Goal: Browse casually

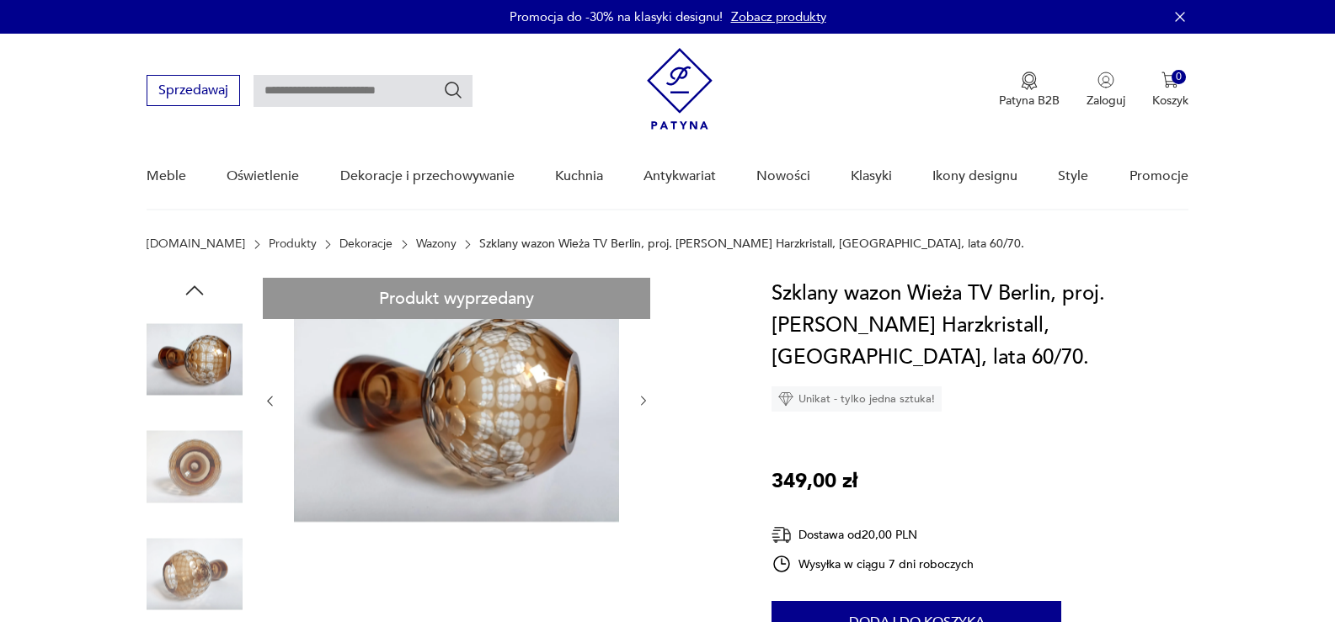
click at [194, 441] on img at bounding box center [195, 467] width 96 height 96
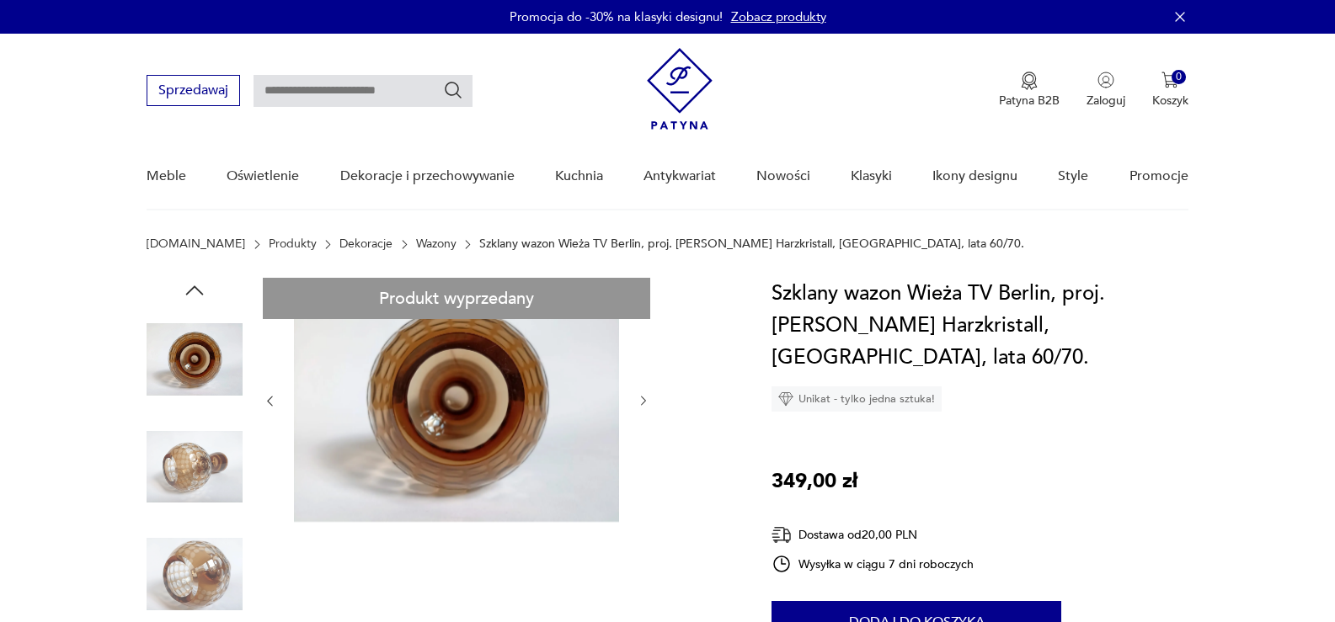
click at [212, 457] on img at bounding box center [195, 467] width 96 height 96
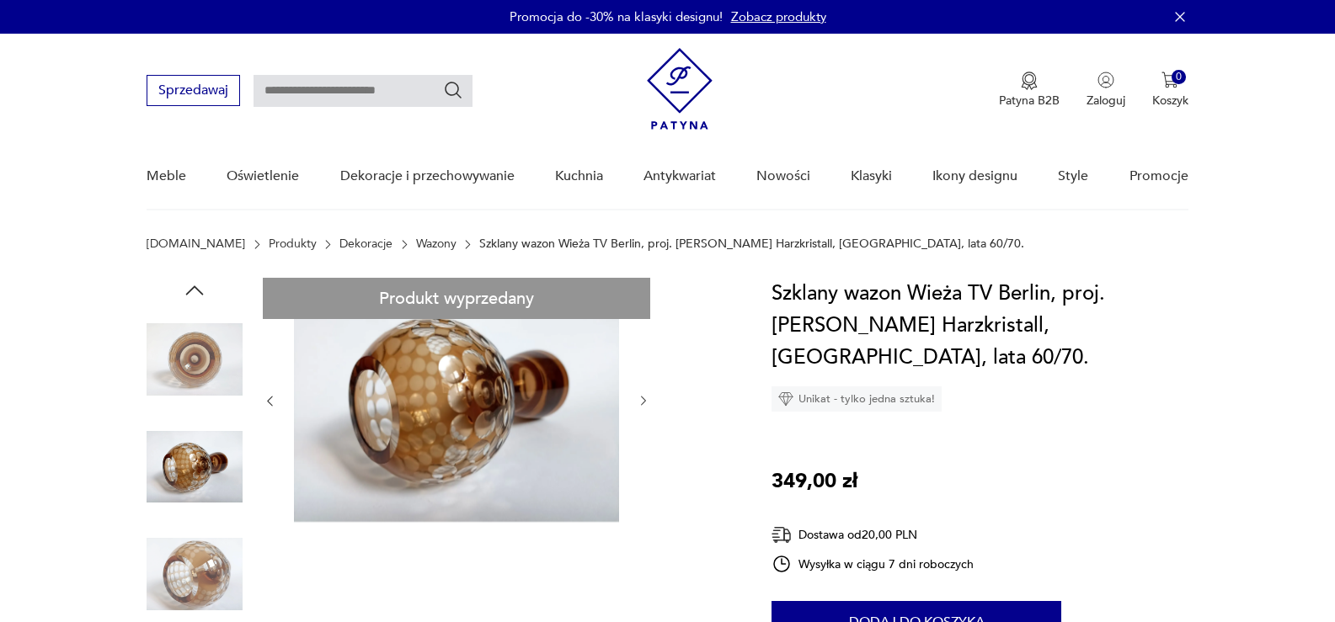
click at [219, 548] on img at bounding box center [195, 574] width 96 height 96
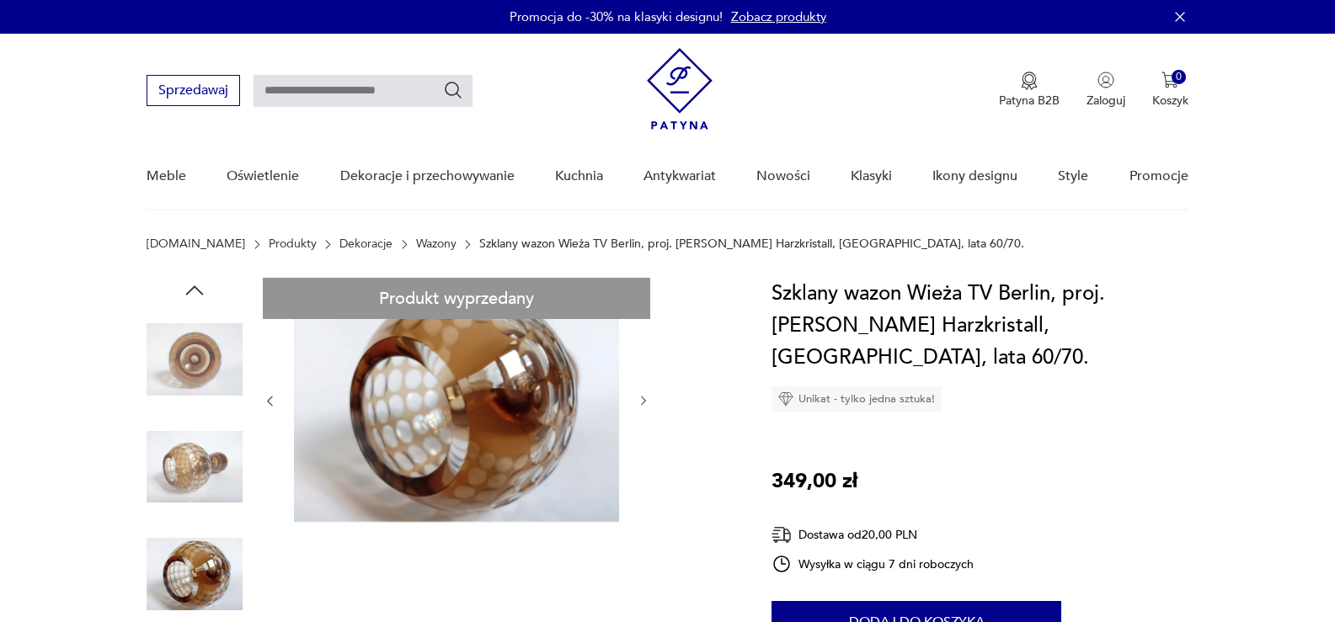
click at [199, 464] on img at bounding box center [195, 467] width 96 height 96
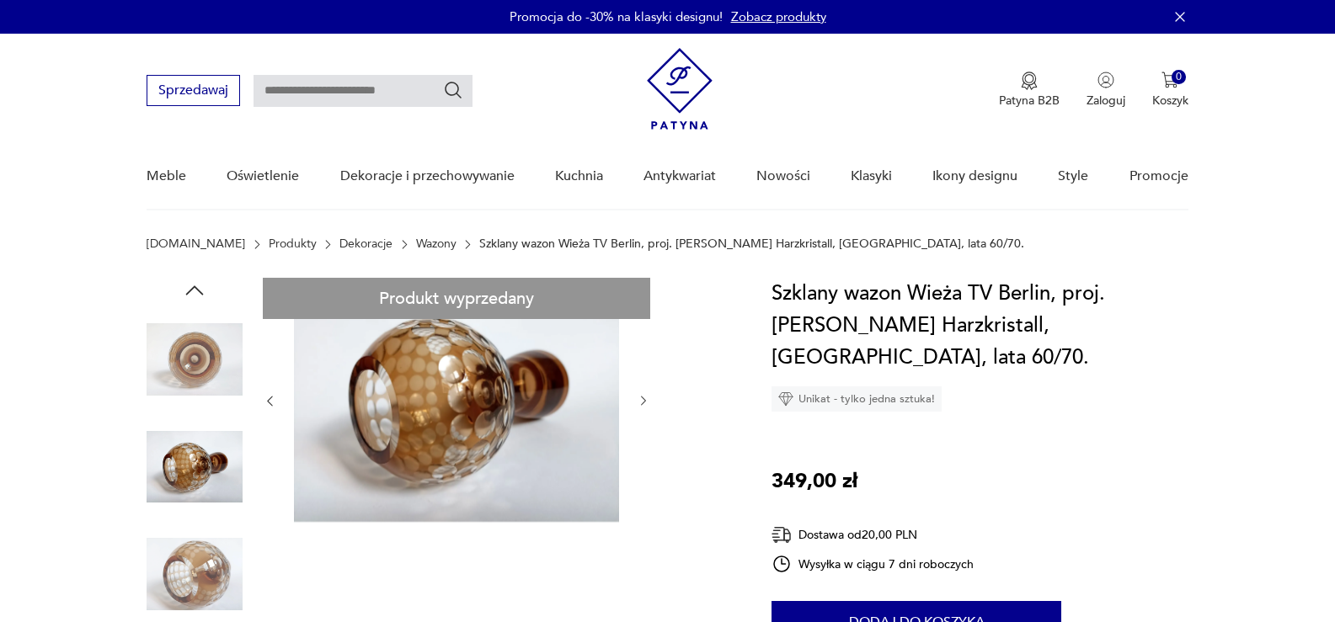
click at [195, 351] on img at bounding box center [195, 360] width 96 height 96
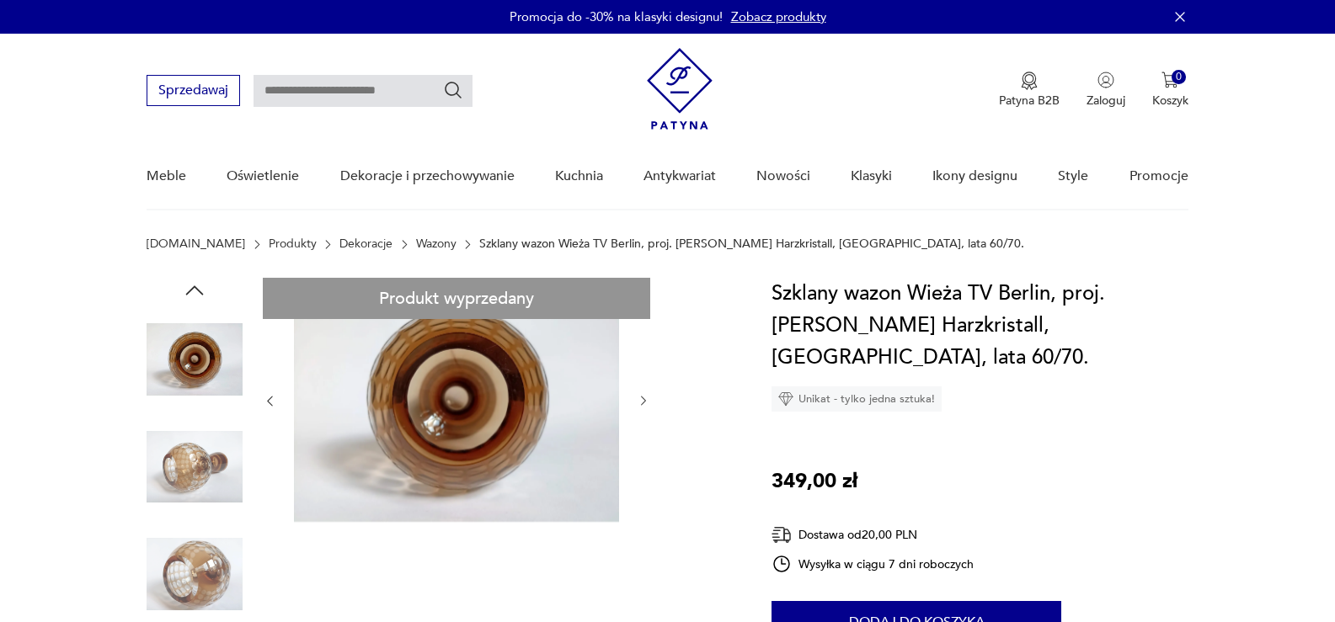
click at [193, 551] on img at bounding box center [195, 574] width 96 height 96
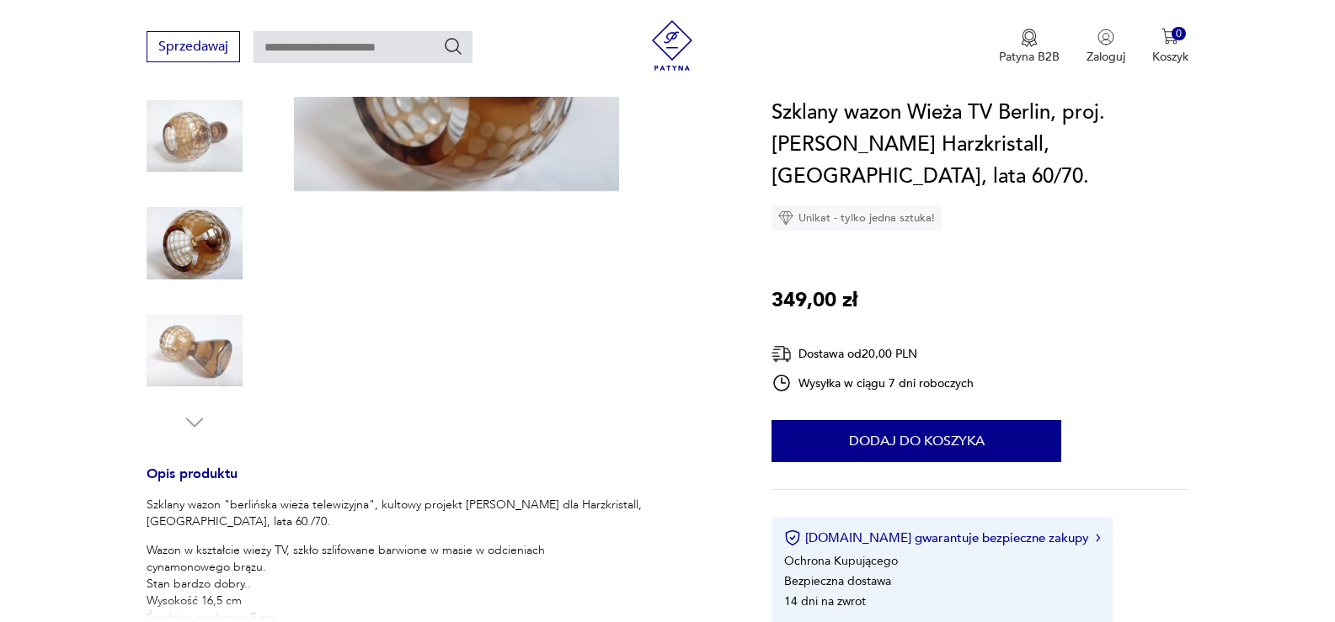
scroll to position [337, 0]
